Goal: Book appointment/travel/reservation

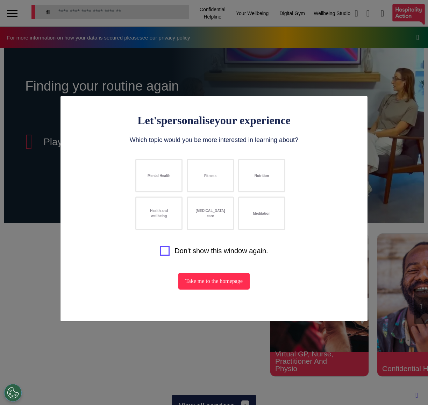
select select "**"
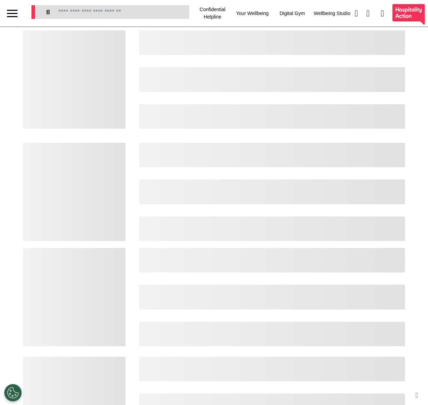
select select "**"
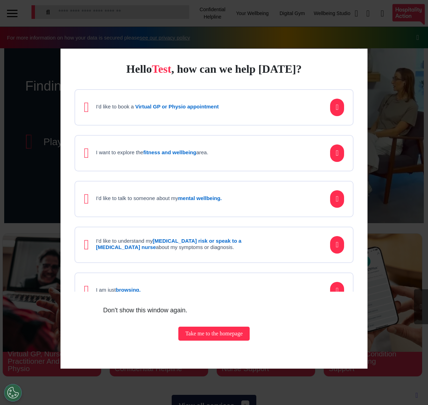
click at [184, 158] on div "I want to explore the fitness and wellbeing area." at bounding box center [146, 153] width 124 height 14
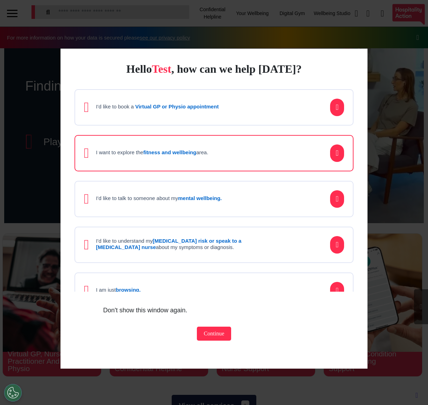
click at [204, 342] on div "Hello Test , how can we help [DATE]? I'd like to book a Virtual GP or Physio ap…" at bounding box center [213, 209] width 307 height 320
click at [207, 337] on button "Continue" at bounding box center [214, 334] width 35 height 14
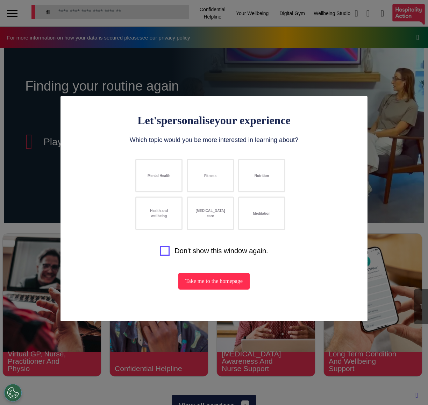
click at [164, 175] on button "Mental Health" at bounding box center [158, 176] width 47 height 34
click at [223, 171] on button "Fitness" at bounding box center [210, 176] width 47 height 34
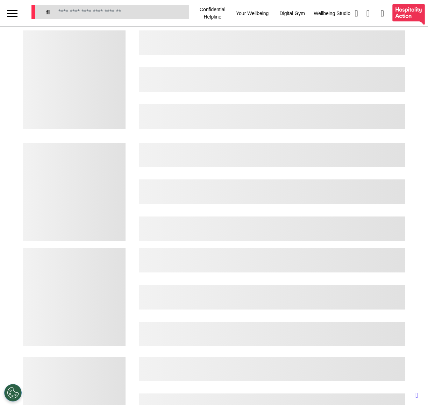
select select "**"
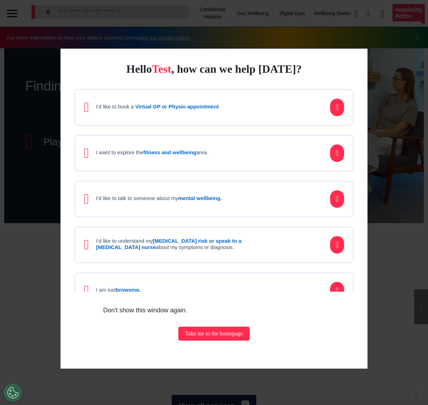
scroll to position [0, 268]
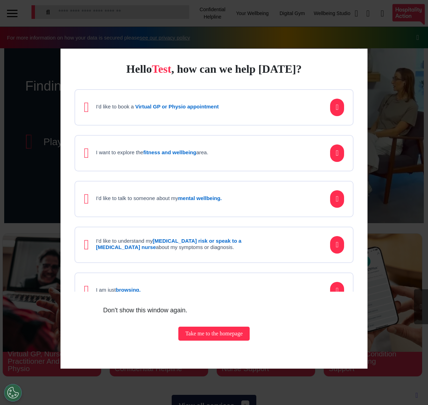
click at [208, 151] on h4 "I want to explore the fitness and wellbeing area." at bounding box center [152, 152] width 112 height 6
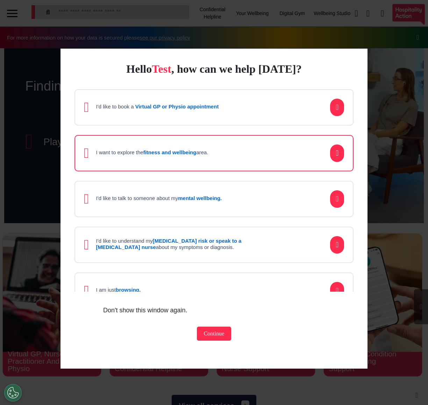
click at [200, 338] on button "Continue" at bounding box center [214, 334] width 35 height 14
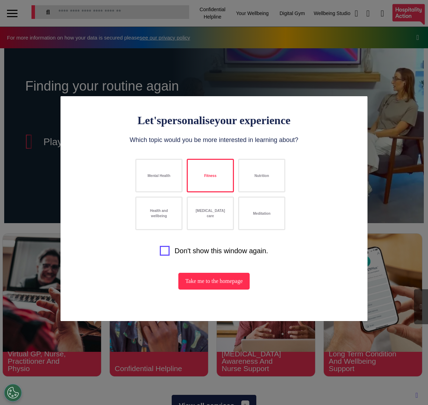
click at [216, 181] on button "Fitness" at bounding box center [210, 176] width 47 height 34
click at [252, 171] on button "Nutrition" at bounding box center [261, 176] width 47 height 34
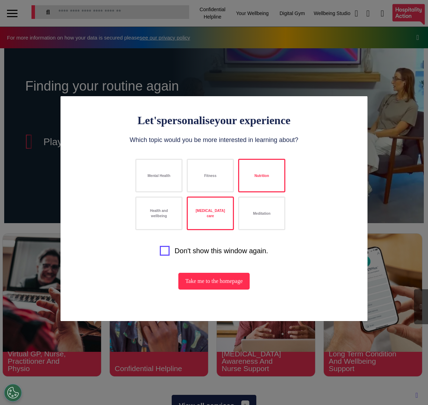
click at [211, 208] on button "[MEDICAL_DATA] care" at bounding box center [210, 214] width 47 height 34
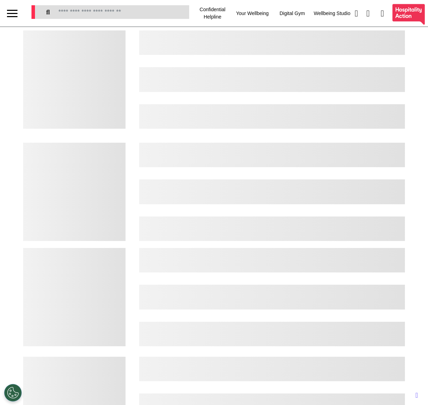
select select "**"
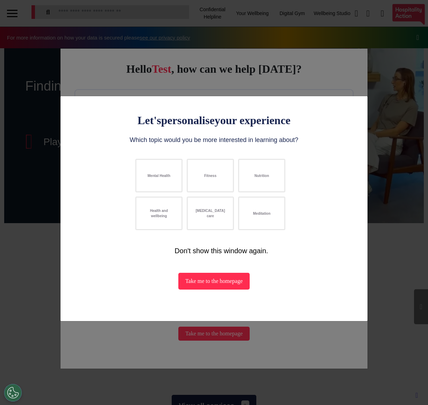
scroll to position [0, 268]
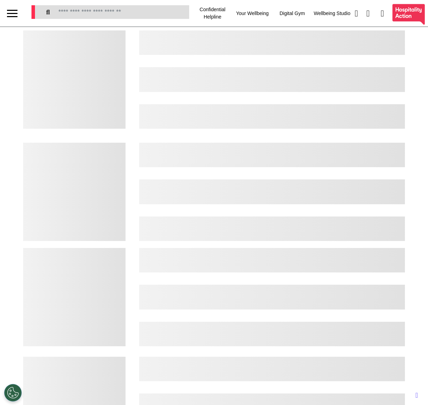
select select "**"
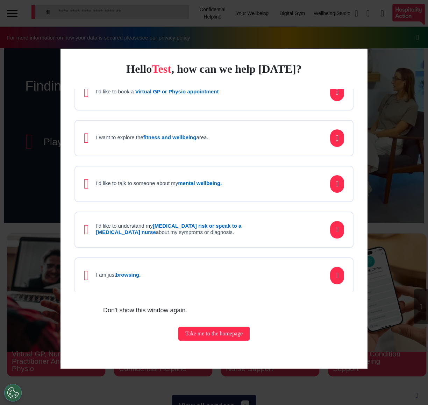
scroll to position [0, 268]
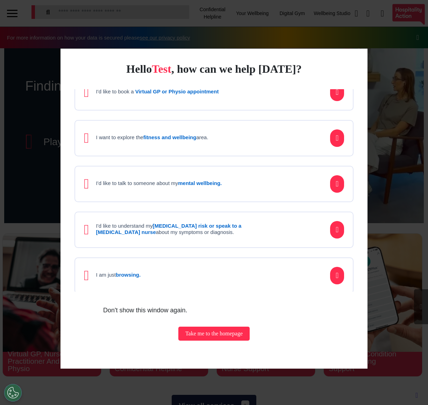
click at [236, 142] on div "I want to explore the fitness and wellbeing area." at bounding box center [213, 138] width 279 height 36
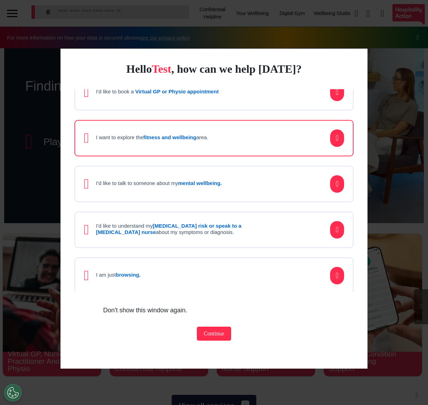
click at [211, 335] on button "Continue" at bounding box center [214, 334] width 35 height 14
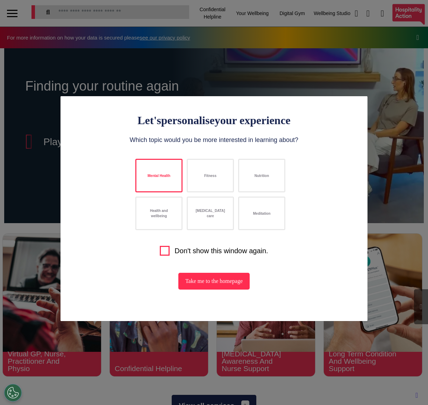
click at [164, 182] on button "Mental Health" at bounding box center [158, 176] width 47 height 34
click at [202, 180] on button "Fitness" at bounding box center [210, 176] width 47 height 34
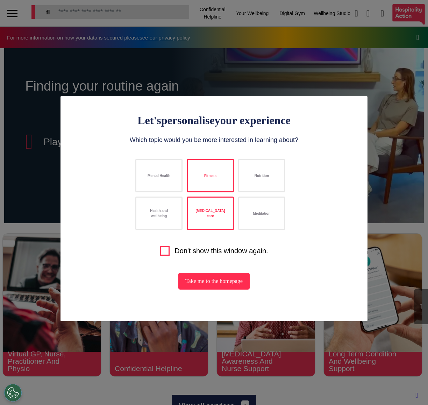
click at [213, 222] on button "Cancer care" at bounding box center [210, 214] width 47 height 34
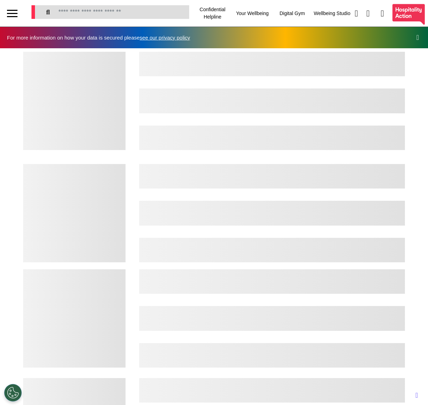
select select "**"
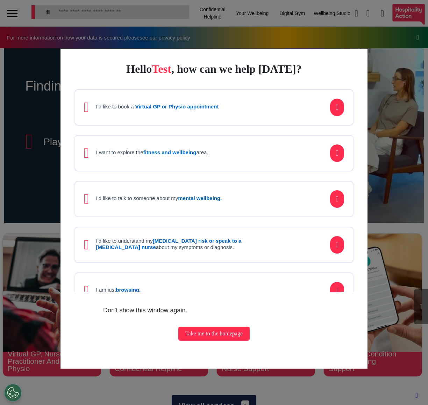
scroll to position [15, 0]
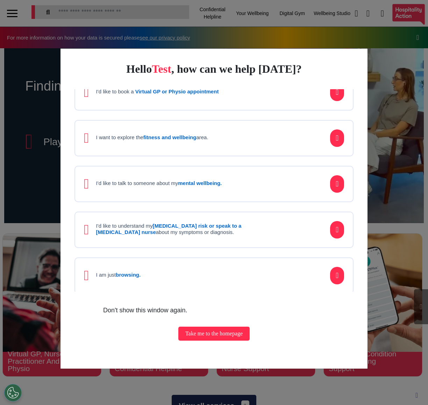
click at [222, 177] on div "I'd like to talk to someone about my mental wellbeing." at bounding box center [153, 184] width 138 height 14
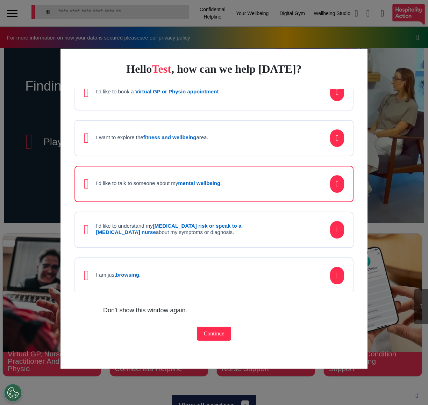
click at [206, 344] on div "Hello Test , how can we help [DATE]? I'd like to book a Virtual GP or Physio ap…" at bounding box center [213, 209] width 307 height 320
click at [209, 330] on button "Continue" at bounding box center [214, 334] width 35 height 14
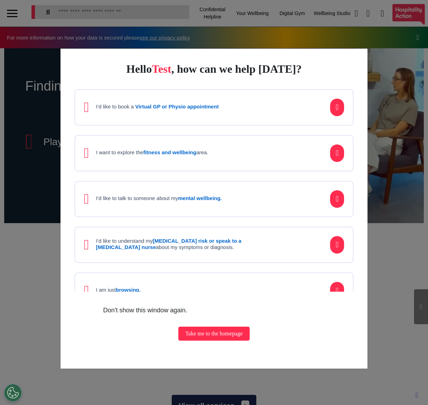
scroll to position [0, 268]
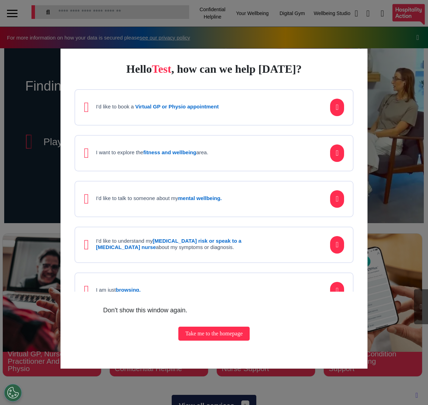
click at [264, 157] on div "I want to explore the fitness and wellbeing area." at bounding box center [213, 153] width 279 height 36
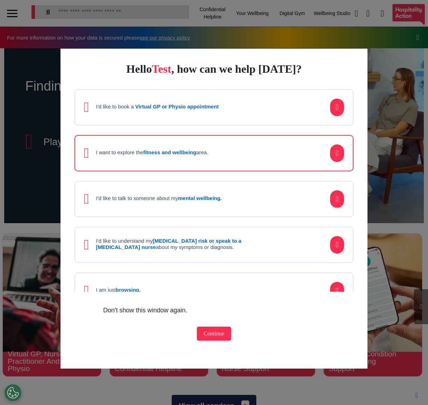
click at [213, 334] on button "Continue" at bounding box center [214, 334] width 35 height 14
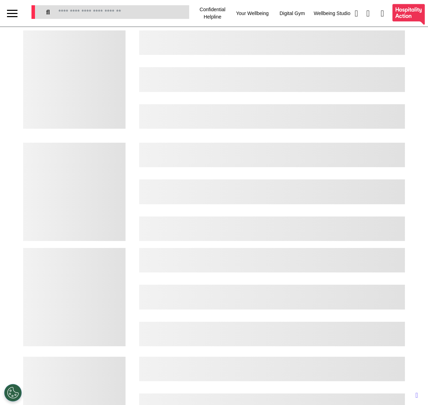
select select "**"
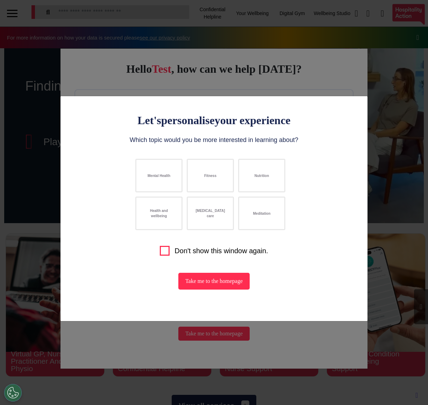
scroll to position [0, 268]
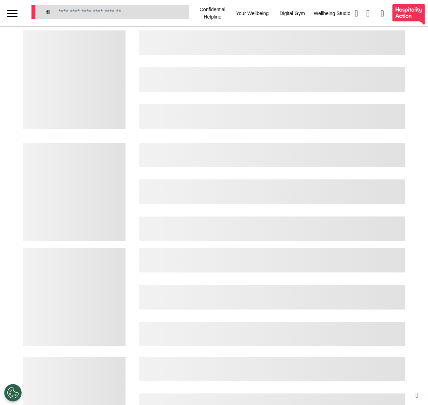
select select "**"
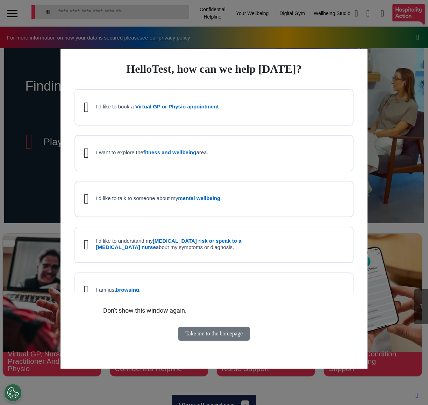
scroll to position [15, 0]
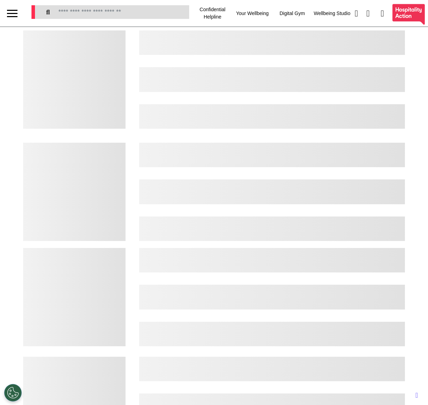
select select "**"
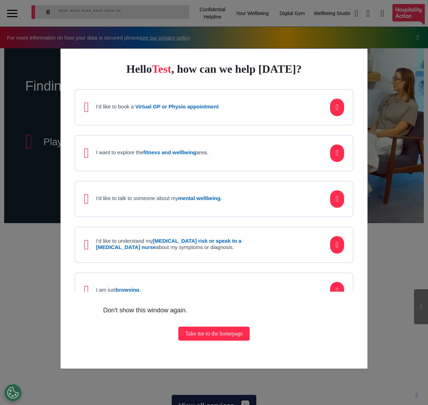
scroll to position [0, 268]
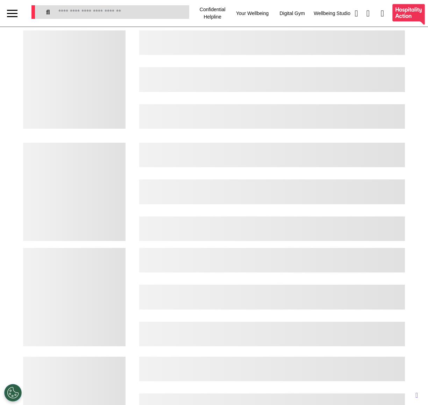
select select "**"
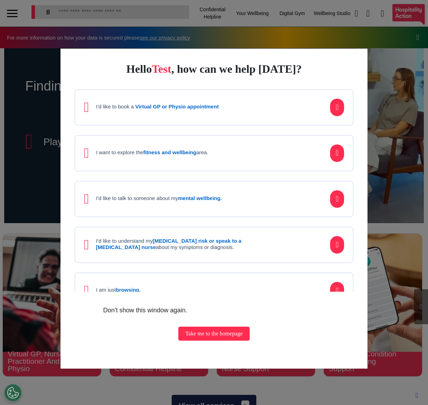
scroll to position [15, 0]
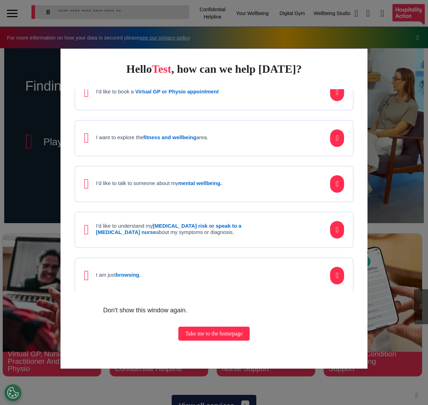
click at [174, 310] on label "Don't show this window again." at bounding box center [145, 311] width 84 height 10
click at [143, 311] on label "Don't show this window again." at bounding box center [145, 311] width 84 height 10
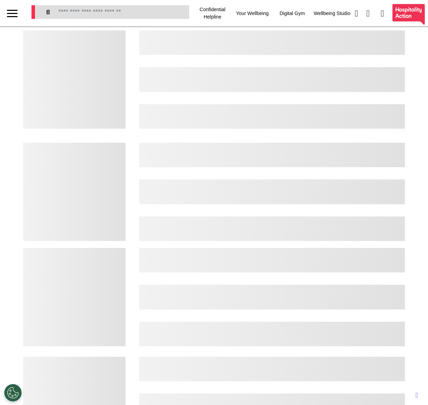
select select "**"
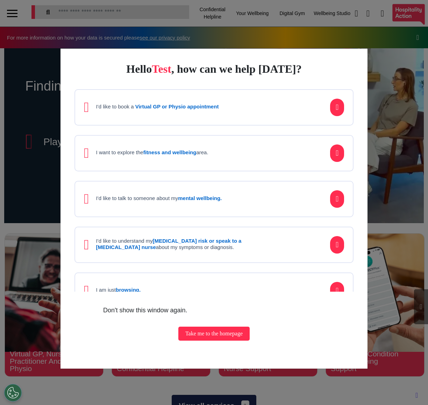
scroll to position [0, 268]
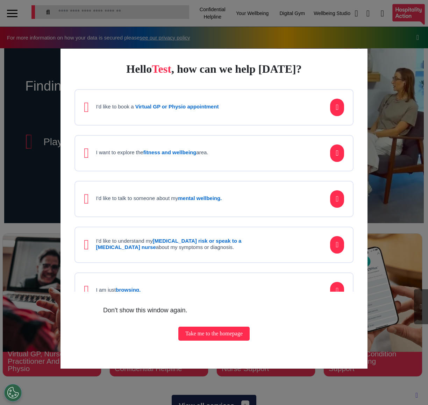
click at [235, 154] on div "I want to explore the fitness and wellbeing area." at bounding box center [213, 153] width 279 height 36
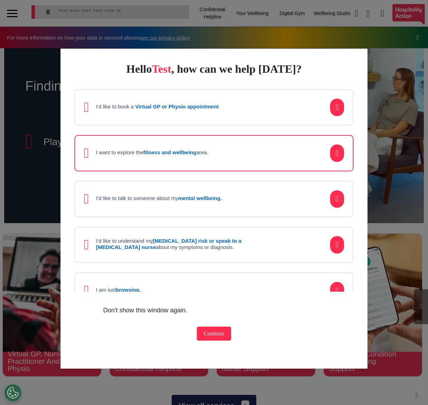
click at [222, 328] on button "Continue" at bounding box center [214, 334] width 35 height 14
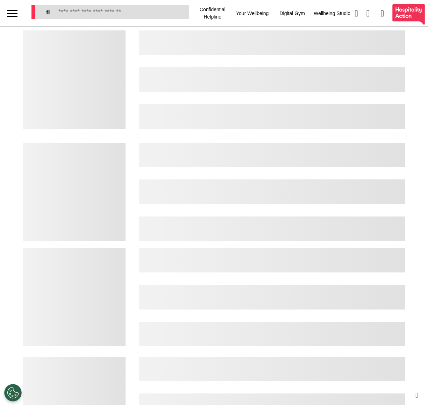
select select "**"
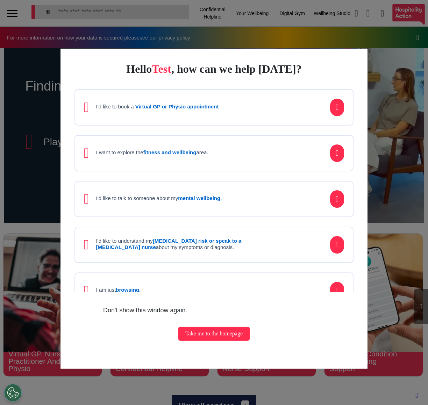
scroll to position [0, 268]
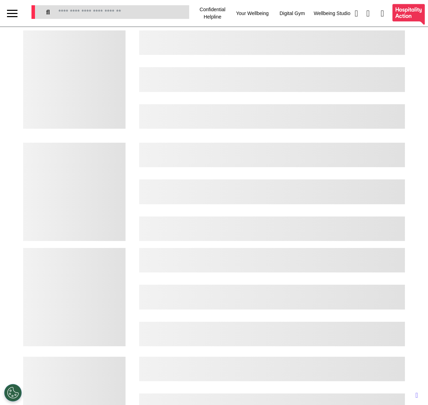
select select "**"
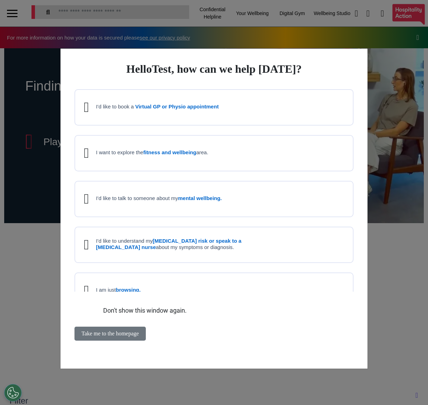
scroll to position [0, 268]
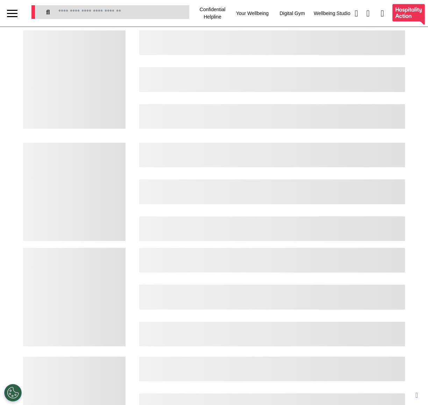
select select "**"
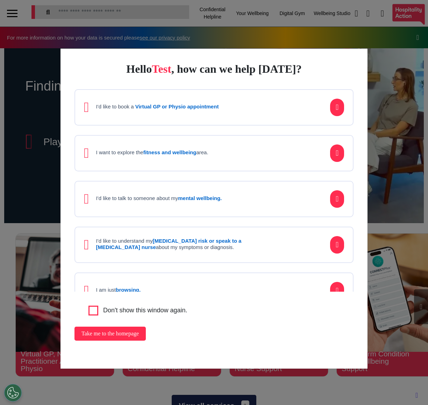
scroll to position [15, 0]
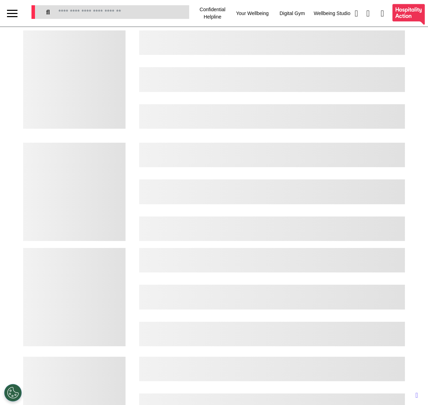
select select "**"
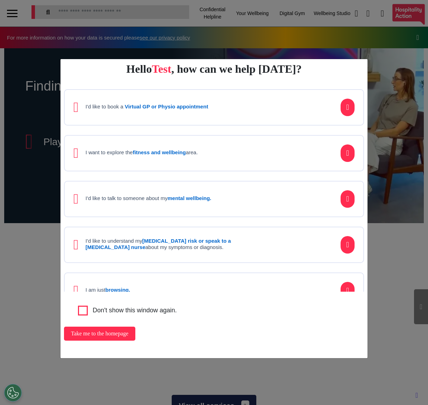
scroll to position [0, 268]
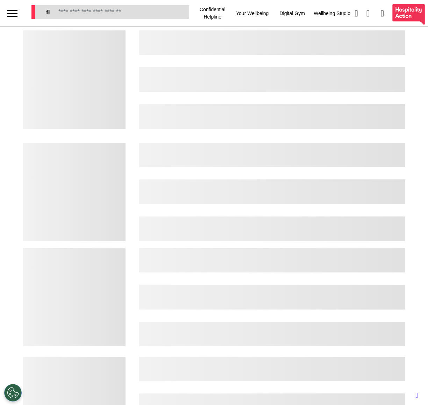
select select "**"
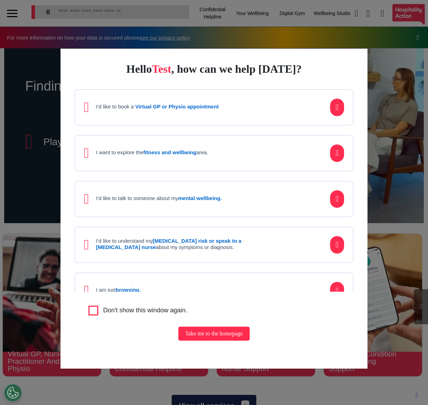
scroll to position [15, 0]
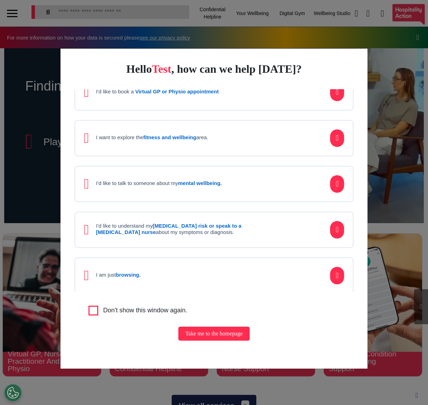
click at [100, 313] on div "Don't show this window again." at bounding box center [220, 311] width 265 height 10
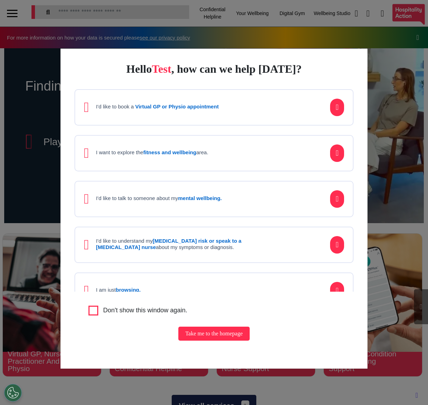
click at [182, 153] on strong "fitness and wellbeing" at bounding box center [169, 152] width 53 height 6
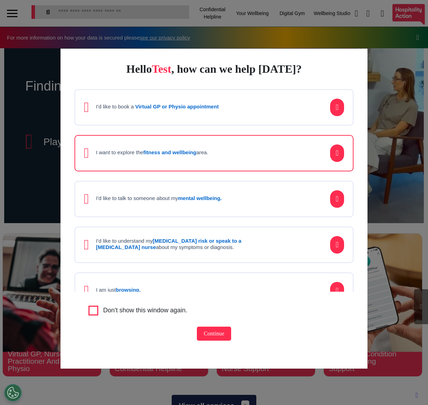
click at [212, 335] on button "Continue" at bounding box center [214, 334] width 35 height 14
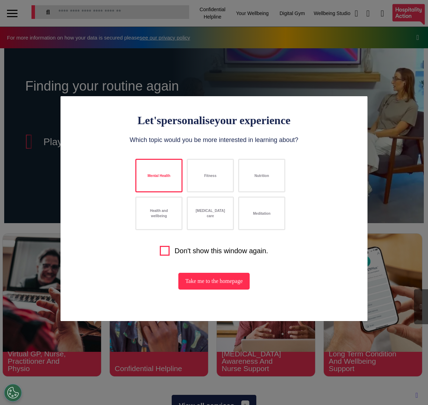
click at [161, 182] on button "Mental Health" at bounding box center [158, 176] width 47 height 34
click at [258, 183] on button "Nutrition" at bounding box center [261, 176] width 47 height 34
click at [228, 281] on button "Take me to the homepage" at bounding box center [213, 281] width 71 height 17
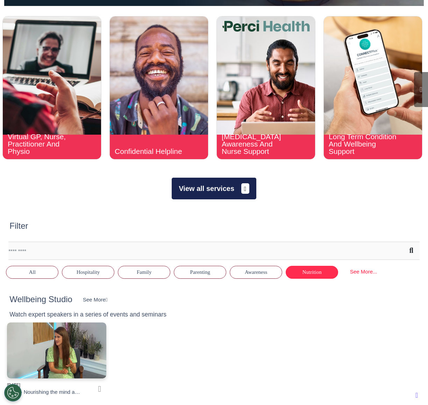
click at [229, 192] on button "View all services" at bounding box center [214, 189] width 84 height 22
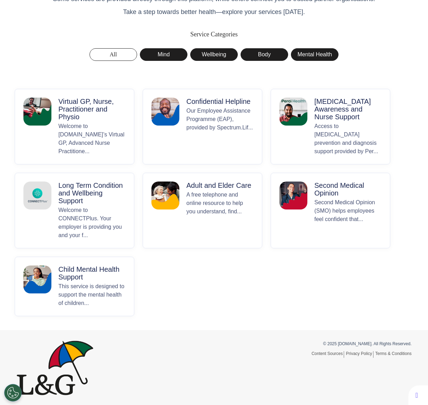
click at [71, 115] on p "Virtual GP, Nurse, Practitioner and Physio" at bounding box center [91, 109] width 67 height 23
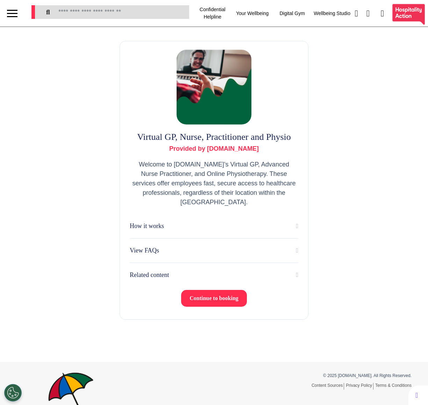
click at [196, 296] on span "Continue to booking" at bounding box center [214, 298] width 49 height 6
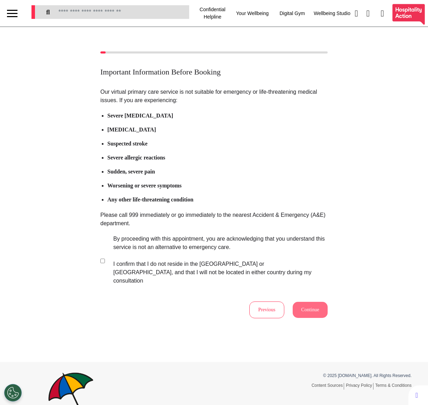
click at [118, 258] on label "By proceeding with this appointment, you are acknowledging that you understand …" at bounding box center [215, 260] width 219 height 50
click at [315, 302] on button "Continue" at bounding box center [310, 310] width 35 height 16
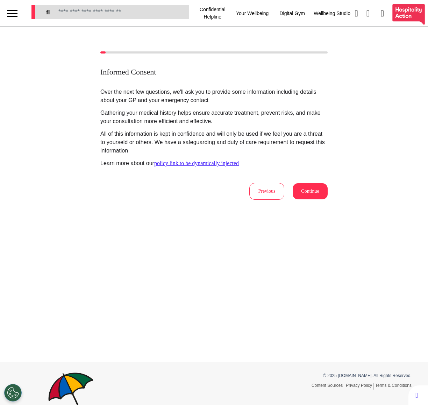
click at [311, 196] on button "Continue" at bounding box center [310, 191] width 35 height 16
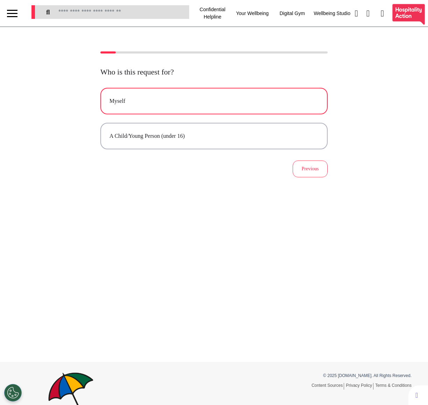
click at [217, 102] on div "Myself" at bounding box center [213, 101] width 209 height 8
select select "*****"
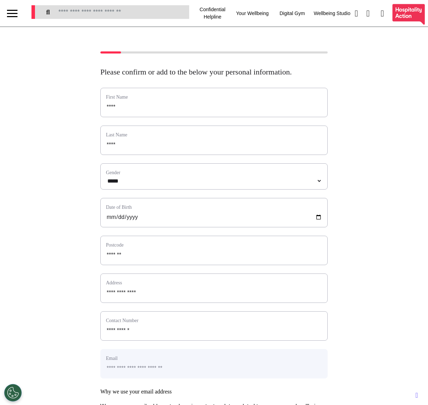
scroll to position [213, 0]
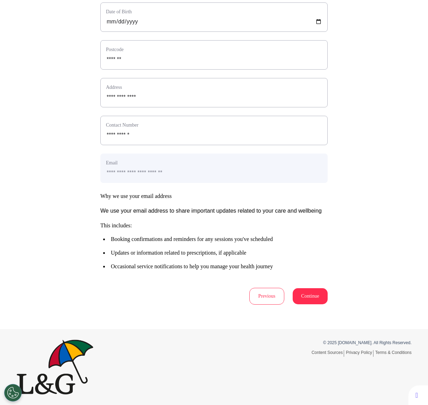
click at [319, 297] on button "Continue" at bounding box center [310, 296] width 35 height 16
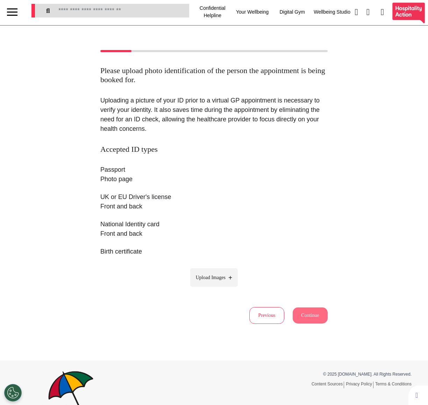
scroll to position [0, 0]
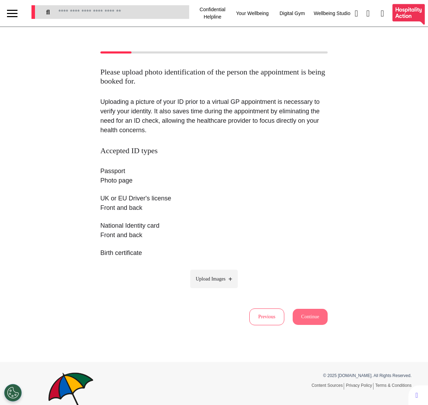
click at [208, 278] on span "Upload Images" at bounding box center [211, 278] width 30 height 7
click at [208, 290] on input "Upload Images" at bounding box center [214, 293] width 66 height 7
type input "**********"
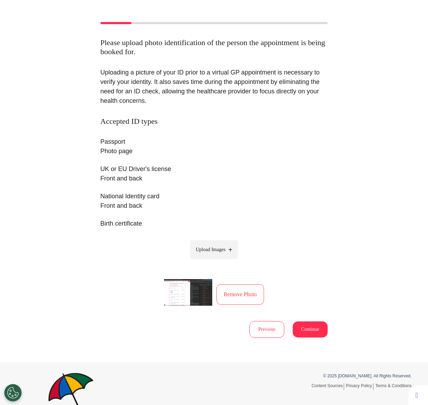
scroll to position [62, 0]
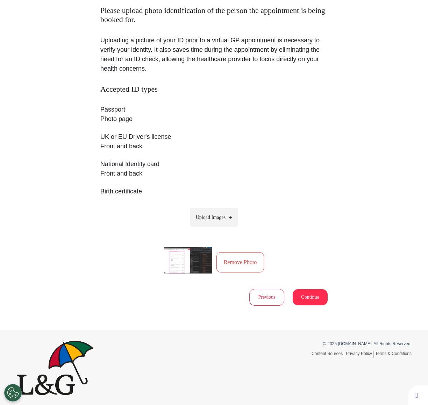
click at [316, 292] on button "Continue" at bounding box center [310, 297] width 35 height 16
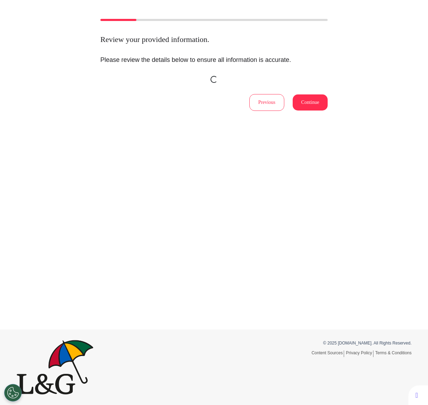
scroll to position [0, 0]
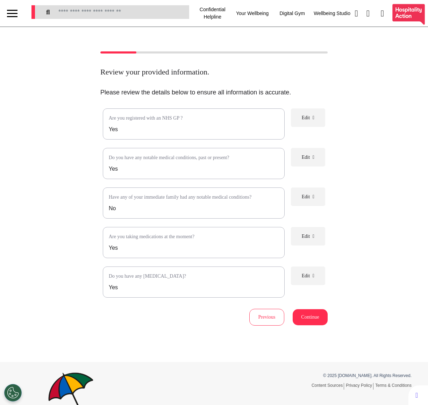
click at [310, 320] on button "Continue" at bounding box center [310, 317] width 35 height 16
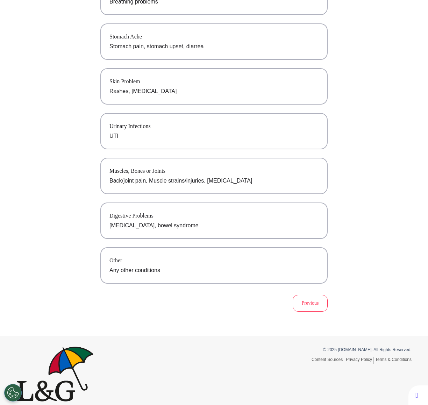
scroll to position [113, 0]
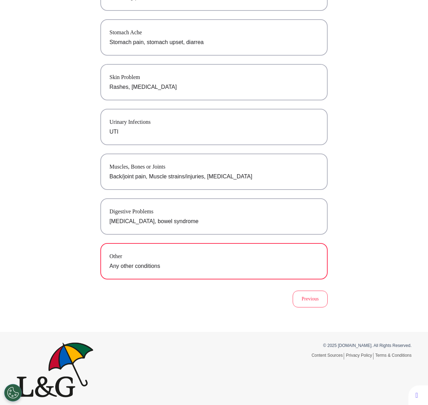
click at [282, 262] on p "Any other conditions" at bounding box center [213, 266] width 209 height 8
click at [312, 302] on button "Previous" at bounding box center [310, 299] width 35 height 17
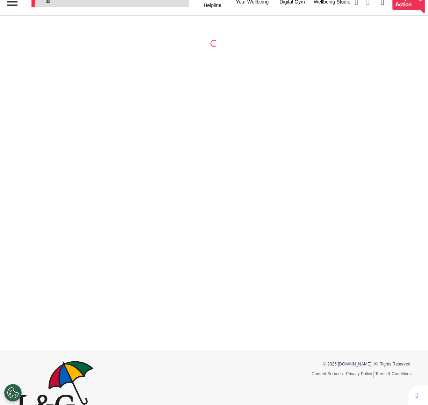
scroll to position [0, 0]
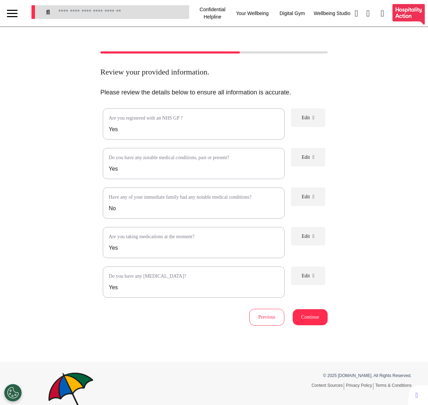
click at [302, 199] on span "Edit" at bounding box center [306, 196] width 8 height 5
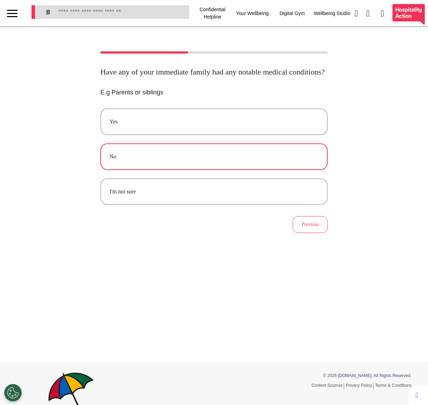
click at [296, 152] on button "No" at bounding box center [213, 156] width 227 height 27
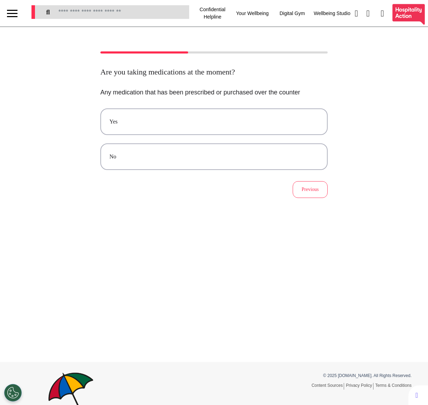
click at [296, 152] on div "No" at bounding box center [213, 156] width 209 height 8
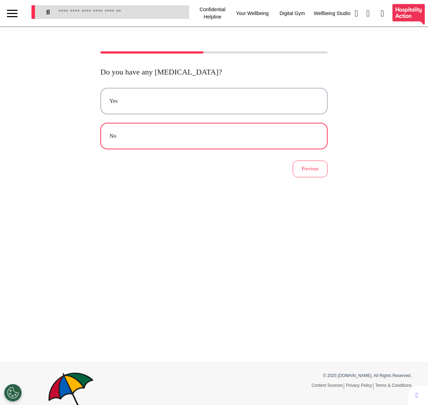
click at [267, 136] on div "No" at bounding box center [213, 136] width 209 height 8
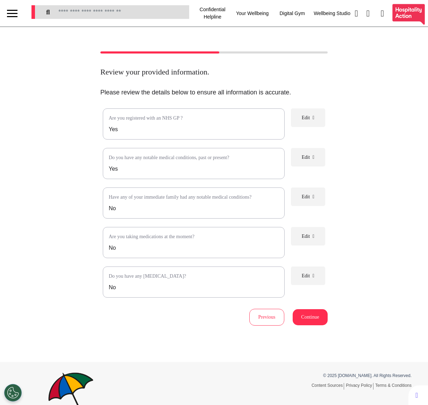
click at [307, 319] on button "Continue" at bounding box center [310, 317] width 35 height 16
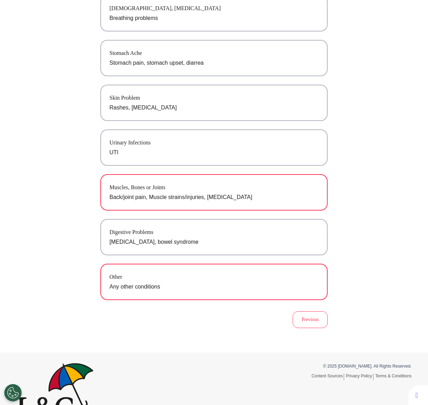
scroll to position [113, 0]
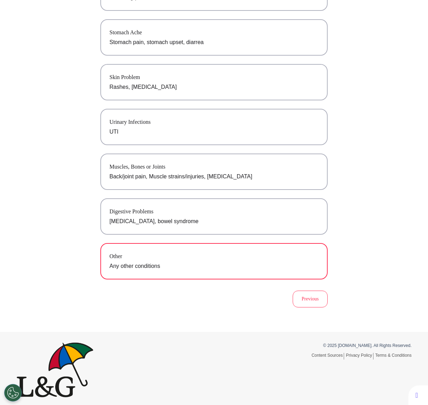
click at [259, 263] on p "Any other conditions" at bounding box center [213, 266] width 209 height 8
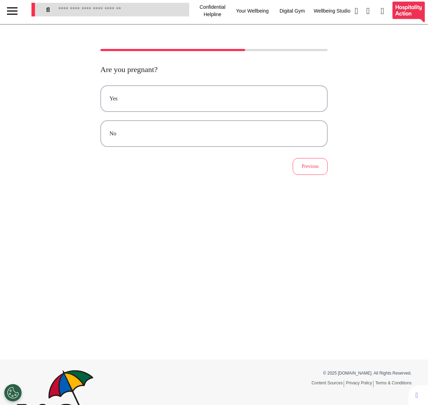
scroll to position [0, 0]
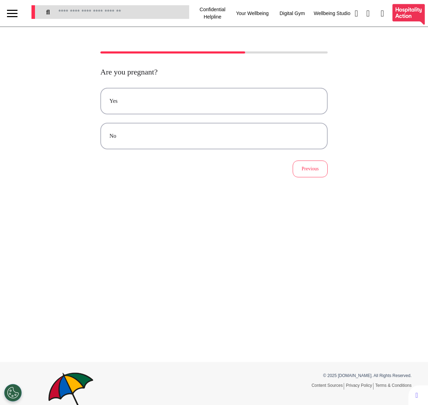
click at [235, 157] on div "Yes No Previous" at bounding box center [213, 133] width 227 height 90
click at [235, 137] on div "No" at bounding box center [213, 136] width 209 height 8
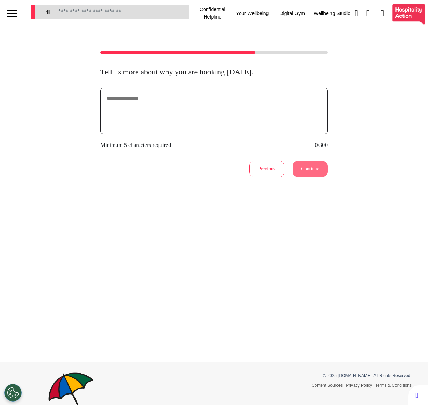
click at [234, 123] on textarea at bounding box center [214, 110] width 216 height 35
type textarea "*********"
click at [315, 172] on button "Continue" at bounding box center [310, 169] width 35 height 16
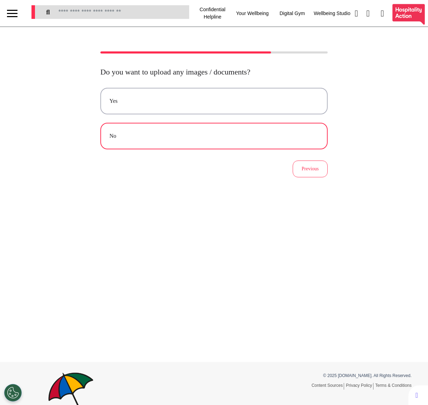
click at [259, 139] on div "No" at bounding box center [213, 136] width 209 height 8
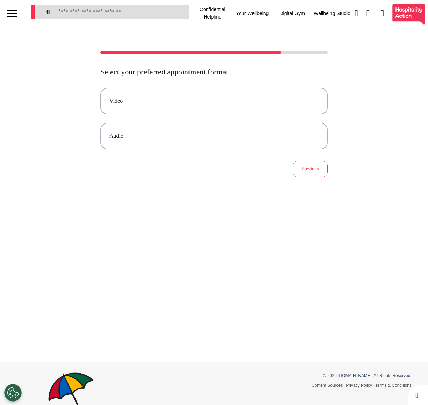
click at [259, 139] on div "Audio" at bounding box center [213, 136] width 209 height 8
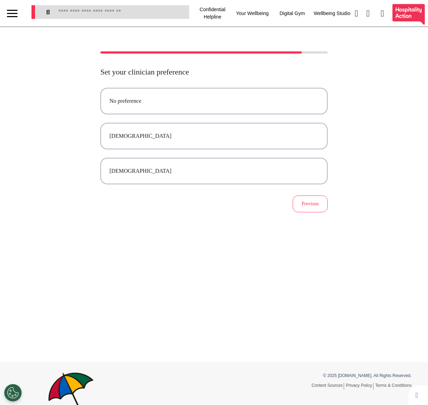
click at [259, 139] on div "Female" at bounding box center [213, 136] width 209 height 8
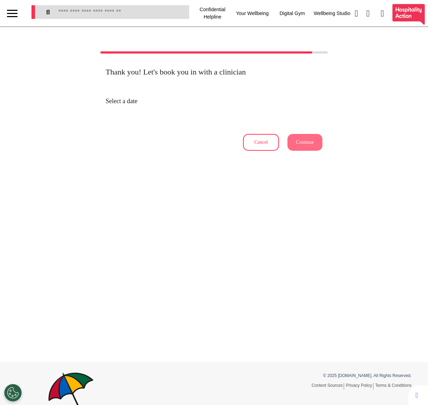
click at [259, 135] on button "Cancel" at bounding box center [261, 142] width 36 height 17
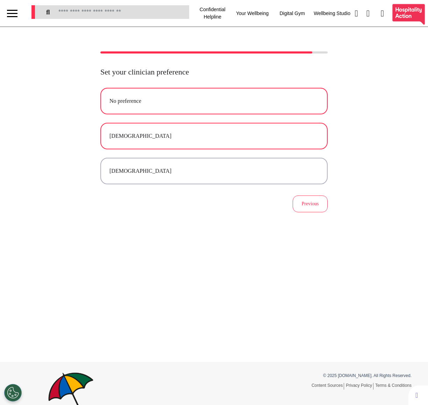
click at [218, 93] on button "No preference" at bounding box center [213, 101] width 227 height 27
click at [304, 202] on button "Previous" at bounding box center [310, 203] width 35 height 17
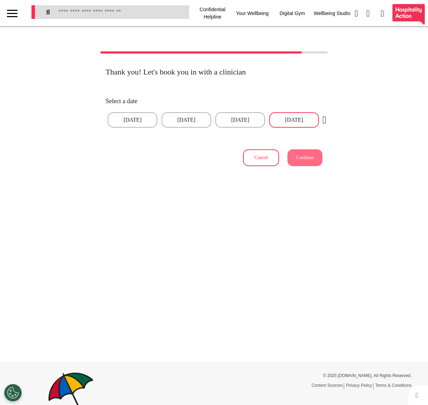
click at [298, 124] on button "05 Sep 2025" at bounding box center [294, 119] width 50 height 15
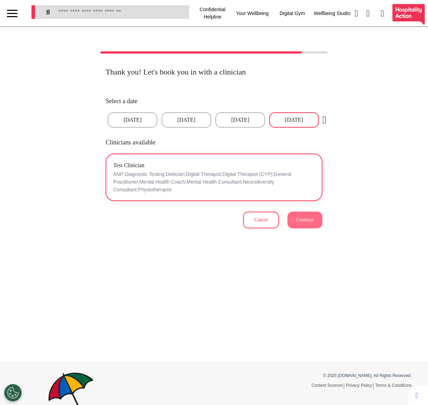
click at [215, 173] on p "ANP;Diagnostic Testing;Dietician;Digital Therapist;Digital Therapist (CYP);Gene…" at bounding box center [213, 181] width 201 height 23
click at [314, 221] on span "Continue" at bounding box center [305, 219] width 18 height 5
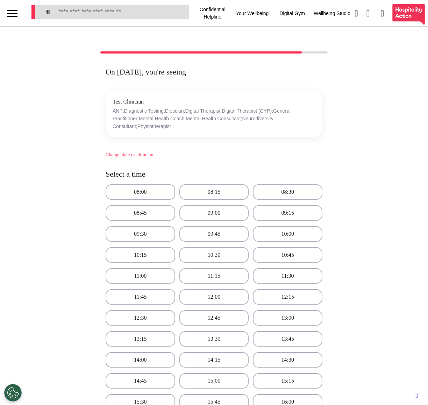
scroll to position [275, 0]
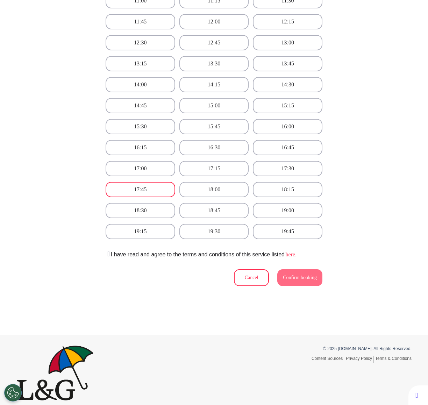
click at [165, 185] on button "17:45" at bounding box center [141, 189] width 70 height 15
click at [110, 250] on icon at bounding box center [108, 253] width 4 height 7
click at [287, 275] on span "Confirm booking" at bounding box center [300, 277] width 34 height 5
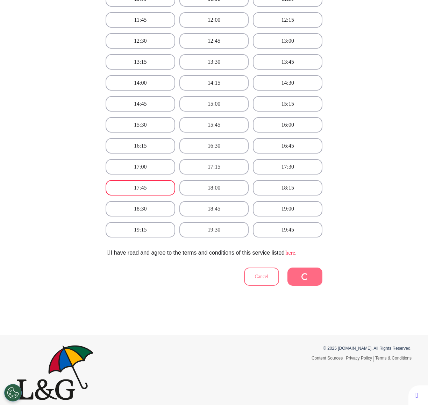
scroll to position [33, 0]
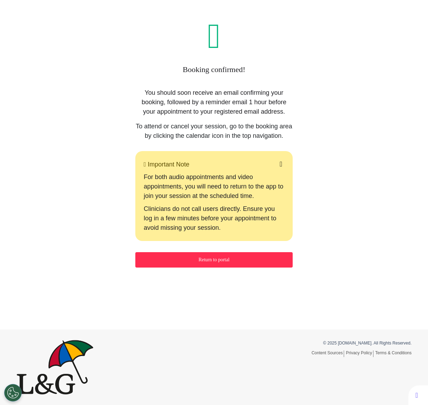
click at [280, 167] on icon at bounding box center [281, 164] width 2 height 7
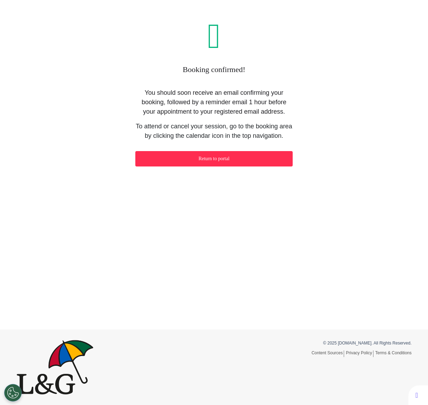
click at [268, 166] on button "Return to portal" at bounding box center [213, 158] width 157 height 15
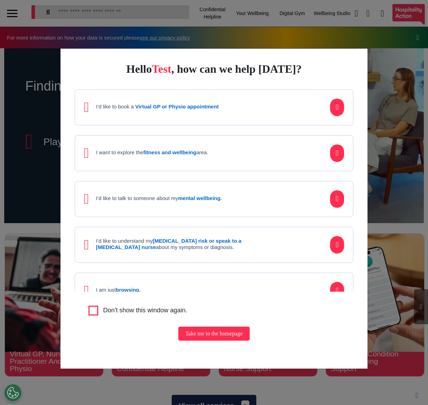
scroll to position [0, 268]
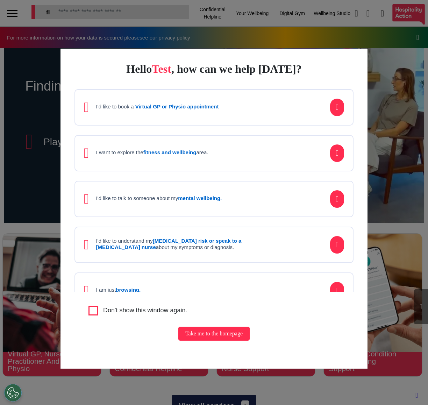
click at [359, 41] on div "Hello Test , how can we help today? I'd like to book a Virtual GP or Physio app…" at bounding box center [214, 202] width 428 height 405
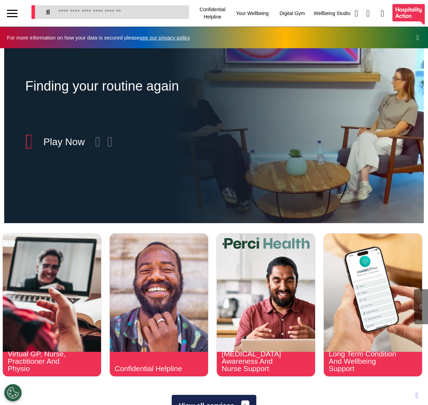
click at [8, 18] on div at bounding box center [12, 14] width 10 height 12
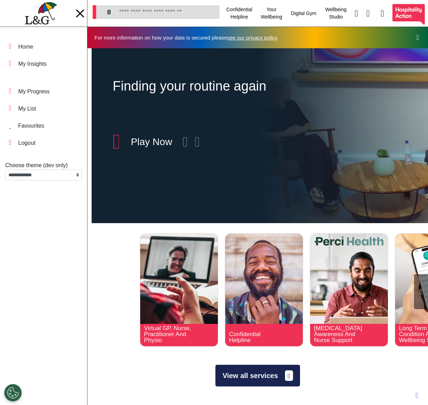
scroll to position [0, 212]
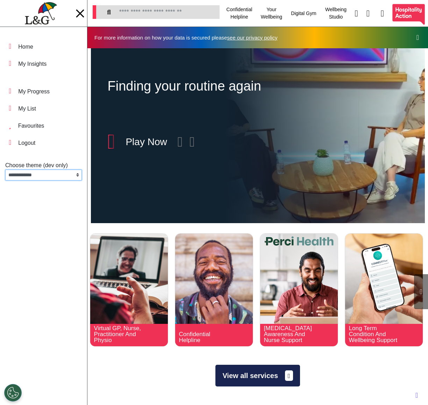
click at [45, 176] on select "**********" at bounding box center [43, 175] width 77 height 11
select select "**"
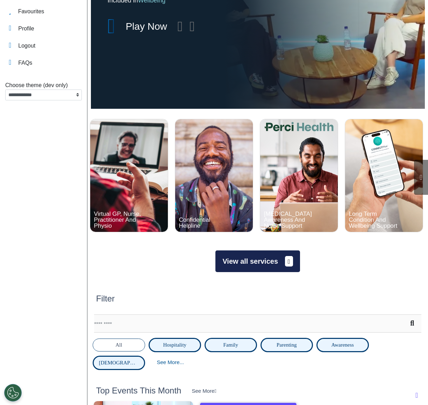
click at [237, 264] on button "View all services" at bounding box center [257, 261] width 84 height 22
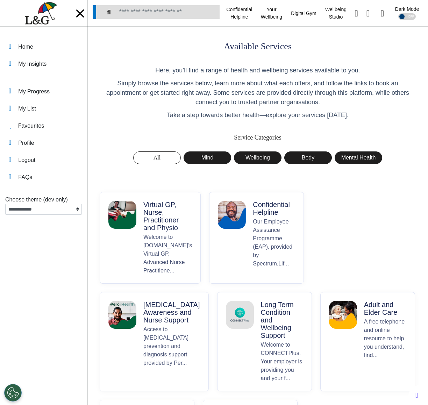
click at [154, 222] on p "Virtual GP, Nurse, Practitioner and Physio" at bounding box center [167, 216] width 49 height 31
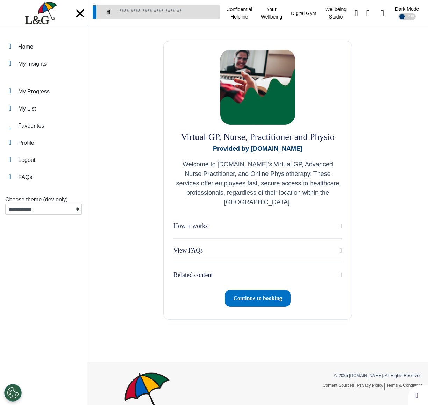
click at [280, 297] on span "Continue to booking" at bounding box center [257, 298] width 49 height 6
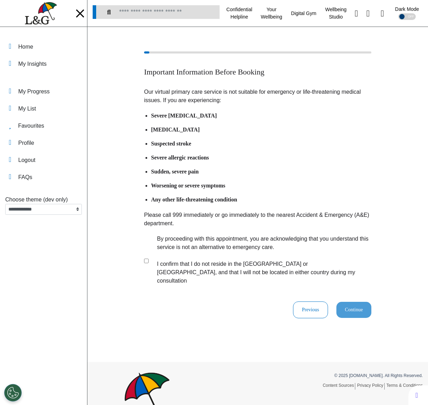
click at [83, 12] on div at bounding box center [80, 14] width 10 height 12
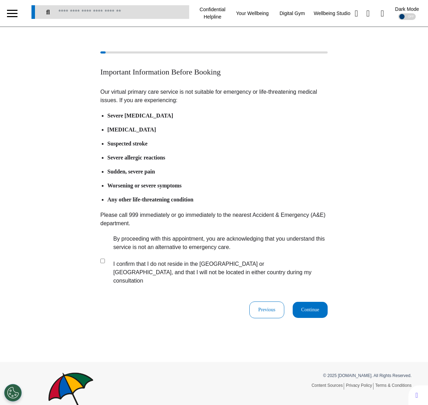
click at [317, 302] on button "Continue" at bounding box center [310, 310] width 35 height 16
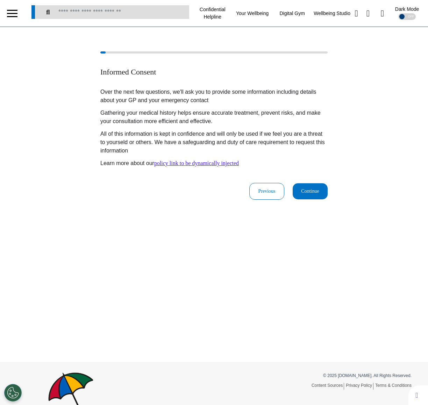
click at [300, 190] on button "Continue" at bounding box center [310, 191] width 35 height 16
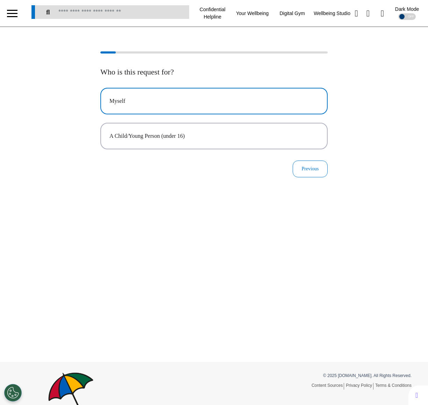
click at [245, 102] on div "Myself" at bounding box center [213, 101] width 209 height 8
select select "*****"
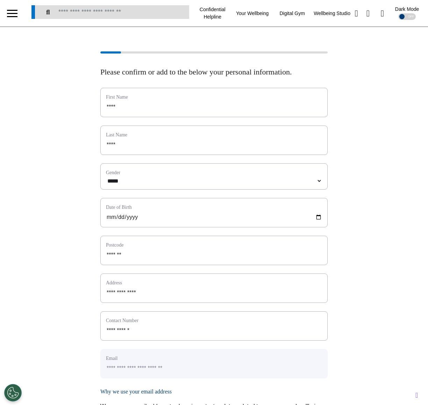
scroll to position [213, 0]
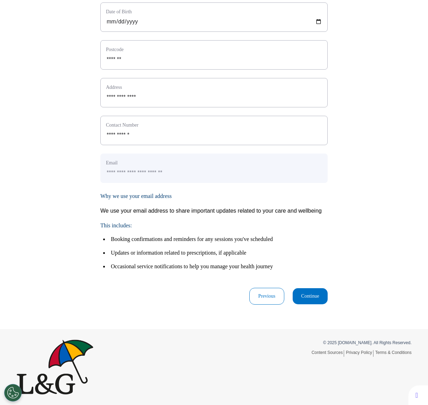
click at [310, 289] on button "Continue" at bounding box center [310, 296] width 35 height 16
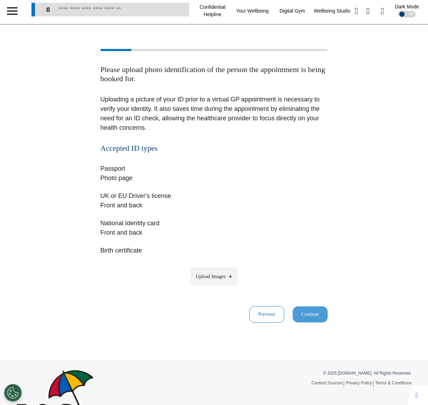
scroll to position [0, 0]
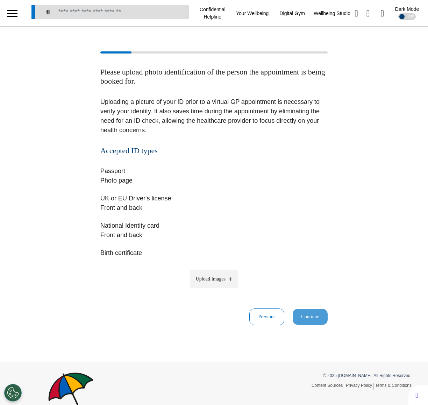
click at [218, 287] on label "Upload Images" at bounding box center [214, 279] width 48 height 19
click at [218, 290] on input "Upload Images" at bounding box center [214, 293] width 66 height 7
type input "**********"
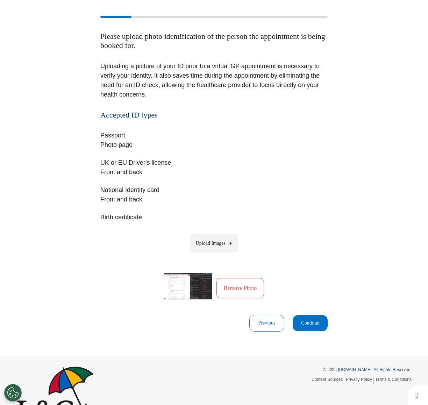
scroll to position [62, 0]
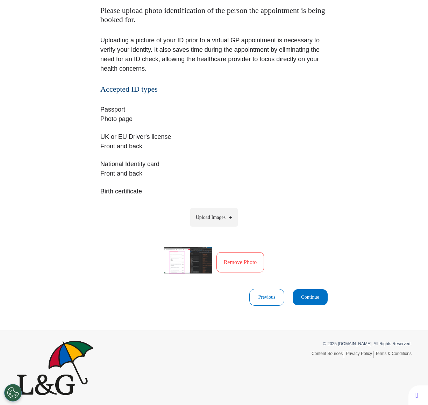
click at [315, 295] on button "Continue" at bounding box center [310, 297] width 35 height 16
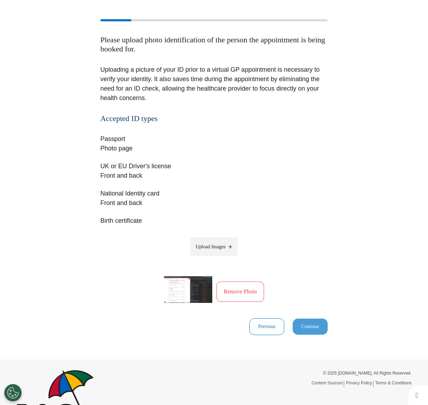
scroll to position [0, 0]
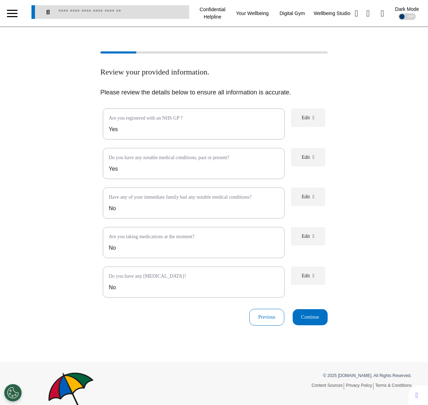
click at [305, 332] on div "Review your provided information. Please review the details below to ensure all…" at bounding box center [214, 194] width 428 height 335
click at [306, 325] on button "Continue" at bounding box center [310, 317] width 35 height 16
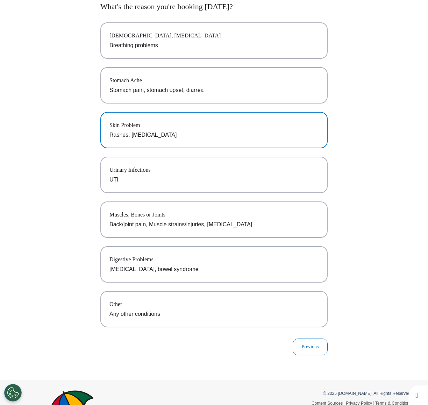
scroll to position [113, 0]
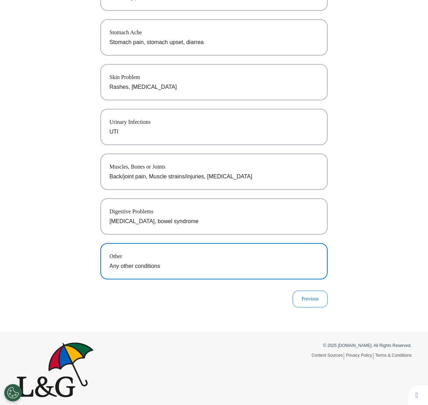
click at [215, 262] on p "Any other conditions" at bounding box center [213, 266] width 209 height 8
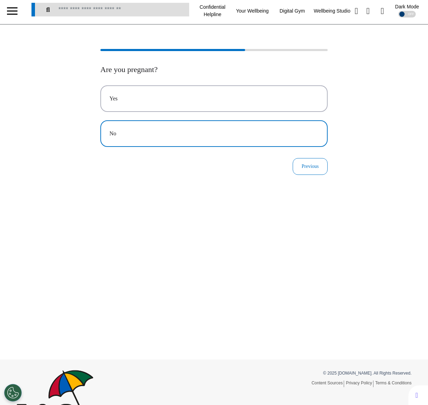
scroll to position [0, 0]
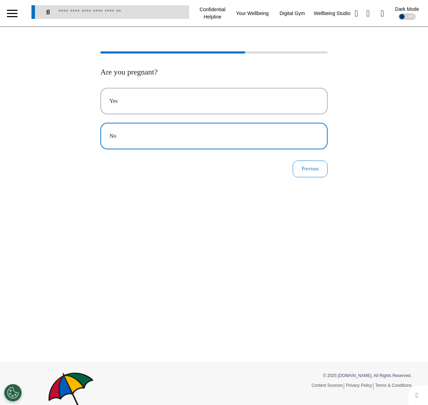
click at [223, 148] on button "No" at bounding box center [213, 136] width 227 height 27
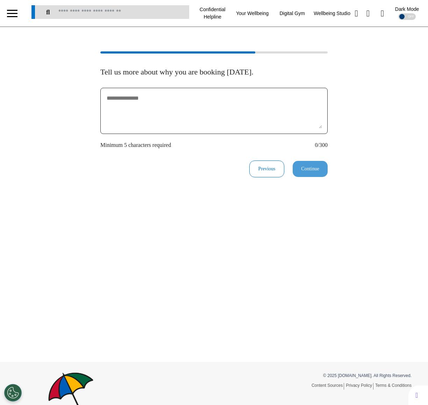
click at [223, 128] on textarea at bounding box center [214, 110] width 216 height 35
type textarea "********"
click at [314, 172] on button "Continue" at bounding box center [310, 169] width 35 height 16
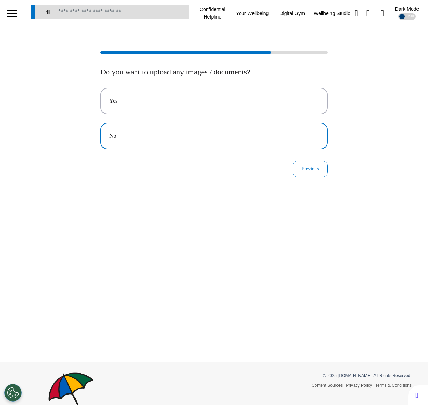
click at [240, 143] on button "No" at bounding box center [213, 136] width 227 height 27
click at [244, 142] on button "Audio" at bounding box center [213, 136] width 227 height 27
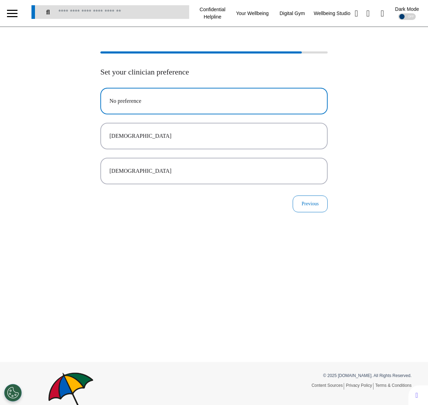
click at [246, 109] on button "No preference" at bounding box center [213, 101] width 227 height 27
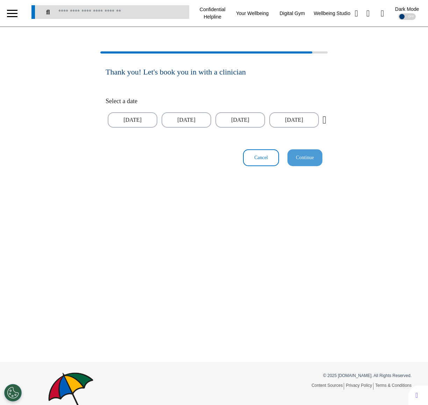
click at [231, 129] on div "Select a date 02 Sep 2025 03 Sep 2025 04 Sep 2025 05 Sep 2025 06 Sep 2025 07 Se…" at bounding box center [214, 113] width 217 height 44
click at [233, 124] on button "04 Sep 2025" at bounding box center [240, 119] width 50 height 15
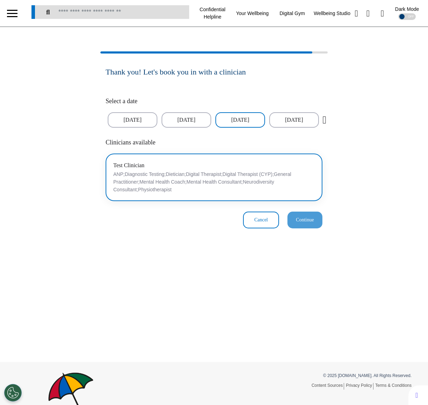
click at [220, 161] on div "Test Clinician ANP;Diagnostic Testing;Dietician;Digital Therapist;Digital Thera…" at bounding box center [213, 177] width 201 height 33
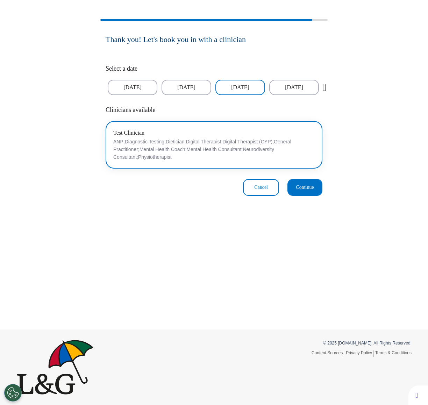
click at [312, 188] on span "Continue" at bounding box center [305, 187] width 18 height 5
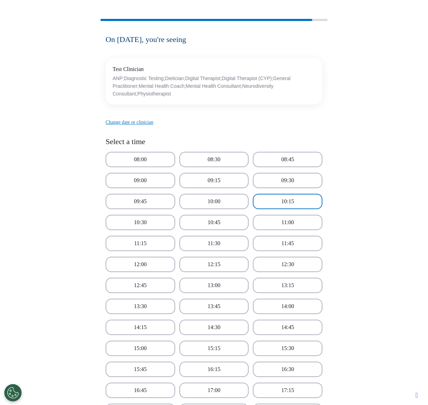
scroll to position [275, 0]
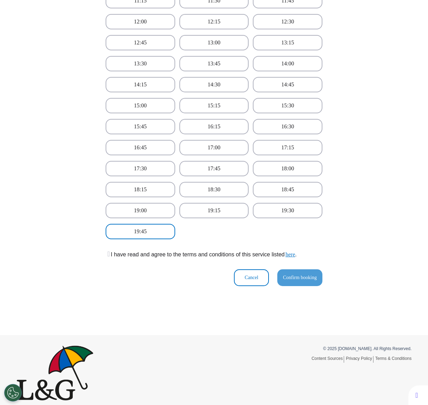
click at [155, 226] on button "19:45" at bounding box center [141, 231] width 70 height 15
click at [107, 250] on icon at bounding box center [108, 253] width 4 height 7
click at [305, 275] on span "Confirm booking" at bounding box center [300, 277] width 34 height 5
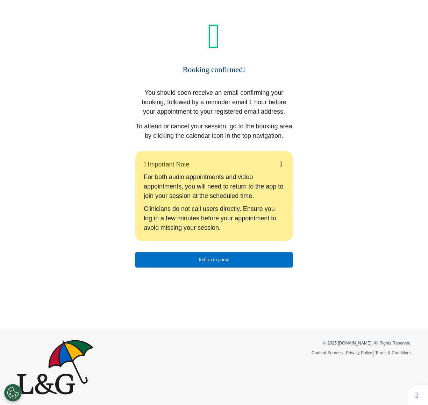
scroll to position [0, 0]
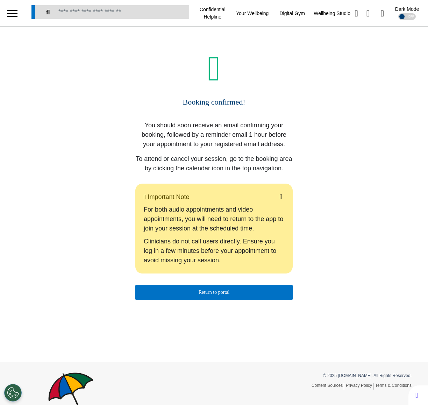
click at [218, 300] on button "Return to portal" at bounding box center [213, 292] width 157 height 15
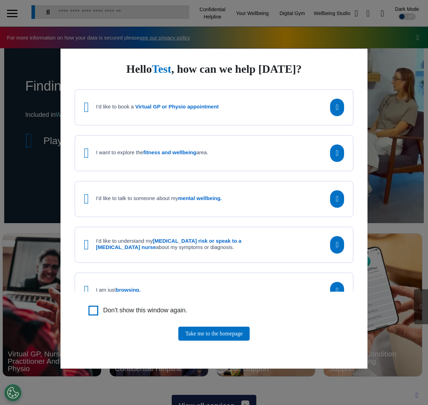
scroll to position [15, 0]
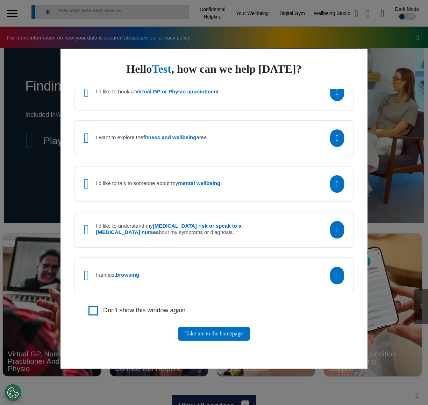
click at [99, 309] on div "Don't show this window again." at bounding box center [220, 311] width 265 height 10
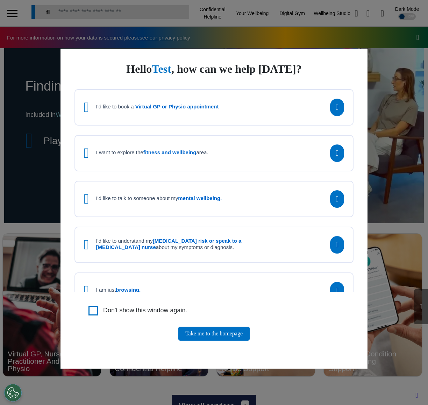
click at [192, 154] on strong "fitness and wellbeing" at bounding box center [169, 152] width 53 height 6
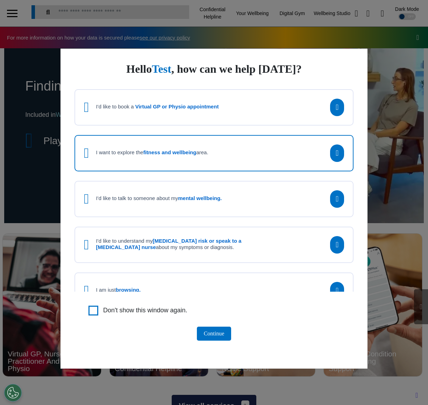
click at [220, 334] on button "Continue" at bounding box center [214, 334] width 35 height 14
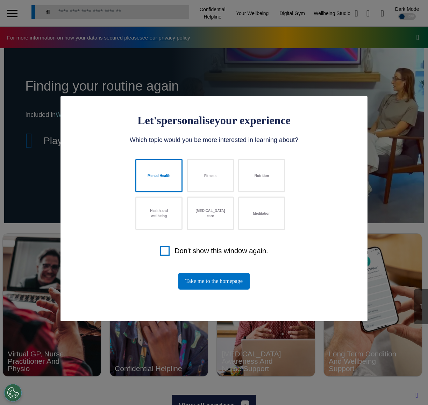
click at [160, 175] on button "Mental Health" at bounding box center [158, 176] width 47 height 34
click at [200, 273] on button "Take me to the homepage" at bounding box center [213, 281] width 71 height 17
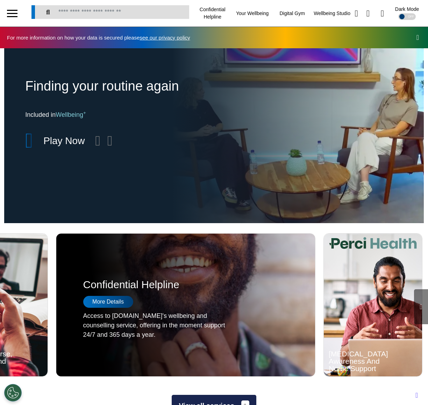
scroll to position [298, 0]
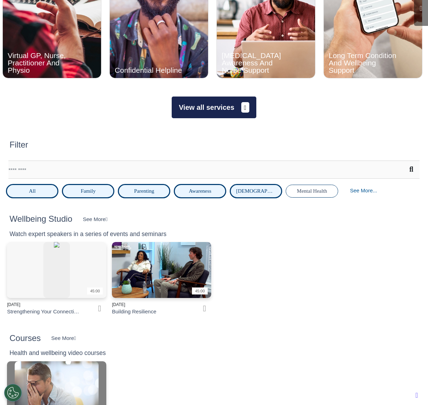
click at [208, 109] on button "View all services" at bounding box center [214, 108] width 84 height 22
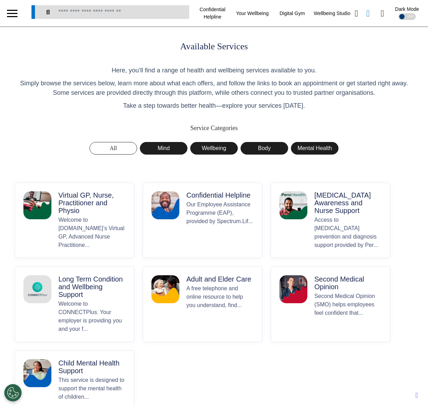
click at [366, 13] on icon at bounding box center [367, 13] width 3 height 9
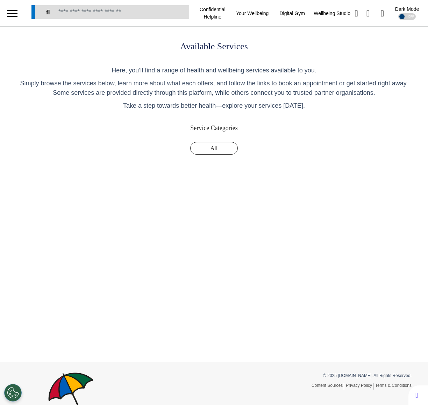
select select "**"
click at [366, 15] on icon at bounding box center [367, 13] width 3 height 9
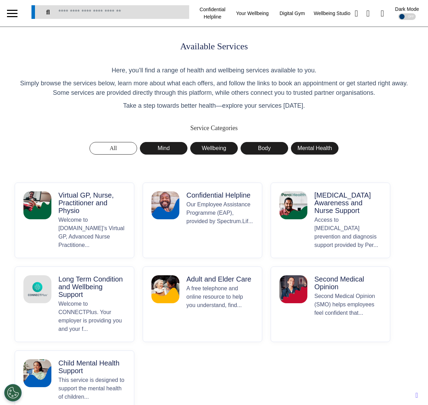
select select "**"
click at [366, 14] on icon at bounding box center [367, 13] width 3 height 9
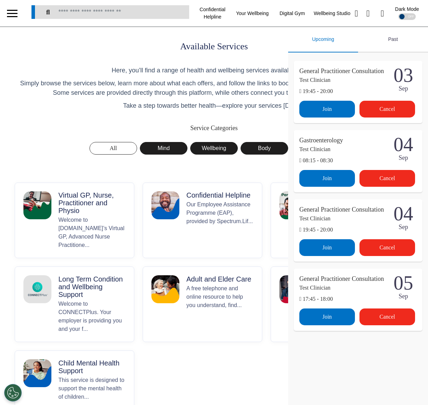
click at [373, 42] on div "Past" at bounding box center [393, 40] width 70 height 26
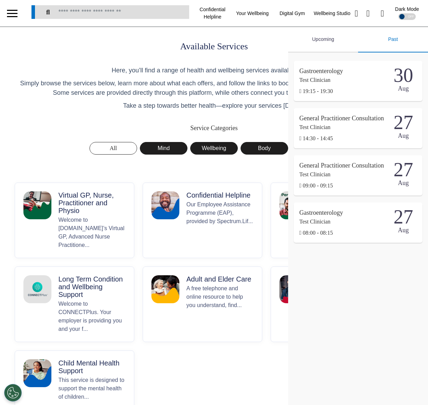
click at [326, 40] on div "Upcoming" at bounding box center [323, 40] width 70 height 26
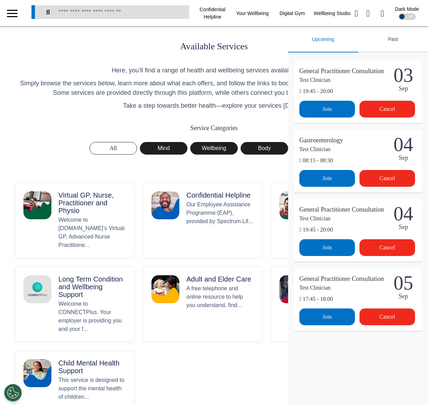
click at [381, 117] on div "Cancel" at bounding box center [387, 109] width 56 height 17
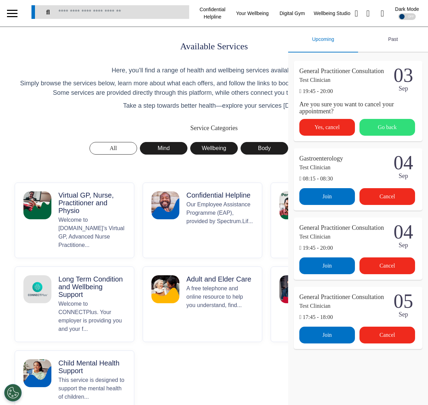
click at [378, 134] on div "Go back" at bounding box center [387, 127] width 56 height 17
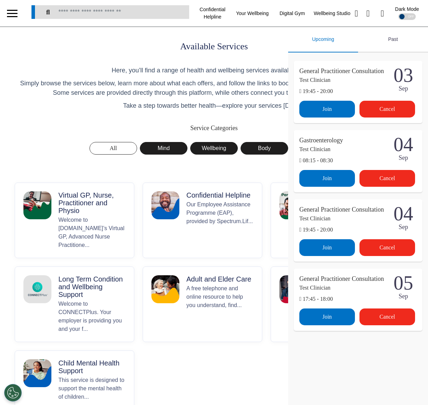
click at [338, 117] on div "Join" at bounding box center [327, 109] width 56 height 17
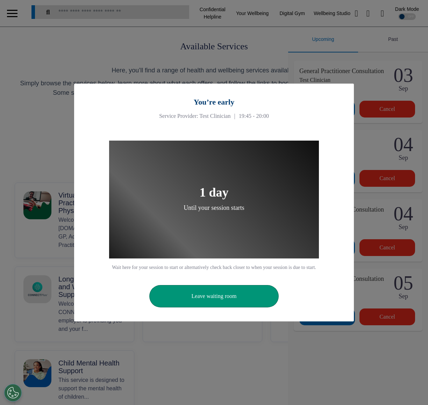
click at [208, 300] on button "Leave waiting room" at bounding box center [213, 296] width 129 height 22
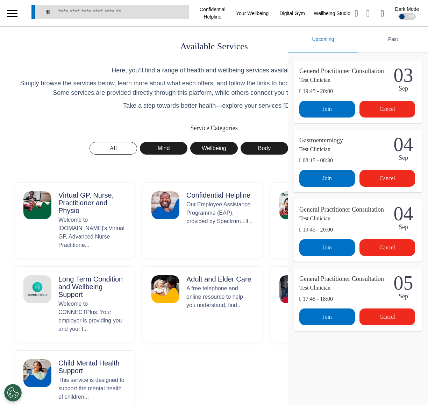
click at [396, 31] on div "Past" at bounding box center [393, 40] width 70 height 26
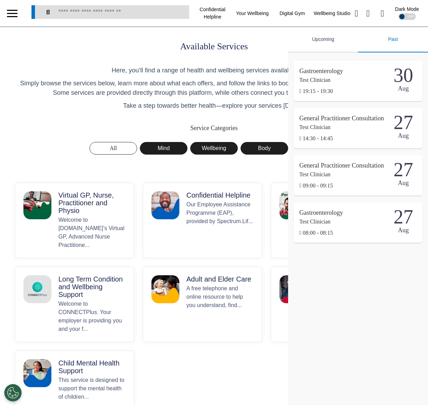
click at [341, 37] on div "Upcoming" at bounding box center [323, 40] width 70 height 26
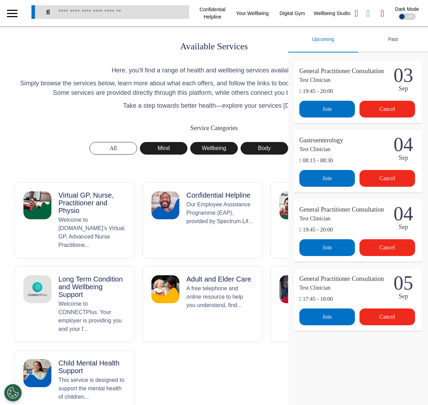
click at [366, 14] on icon at bounding box center [367, 13] width 3 height 9
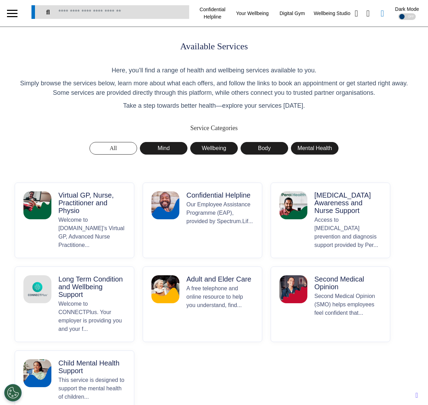
click at [382, 14] on icon at bounding box center [382, 13] width 3 height 9
